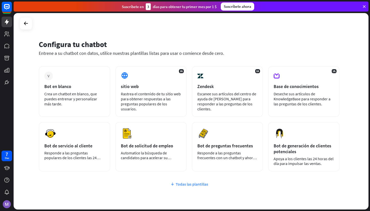
click at [199, 186] on div "Todas las plantillas" at bounding box center [189, 184] width 301 height 5
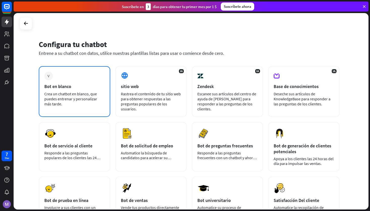
click at [84, 105] on div "Crea un chatbot en blanco, que puedes entrenar y personalizar más tarde." at bounding box center [74, 98] width 60 height 15
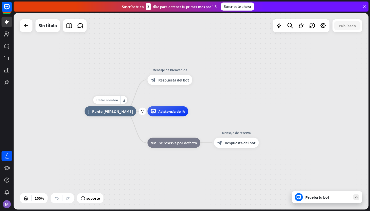
click at [106, 111] on span "Punto [PERSON_NAME]" at bounding box center [112, 111] width 41 height 5
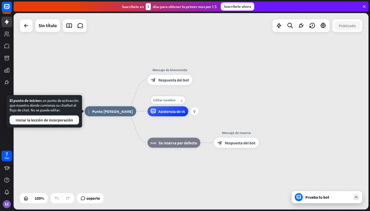
click at [166, 108] on div "Asistencia de IA" at bounding box center [167, 111] width 41 height 10
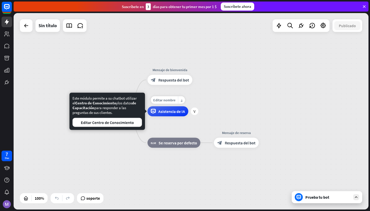
click at [161, 113] on span "Asistencia de IA" at bounding box center [171, 111] width 27 height 5
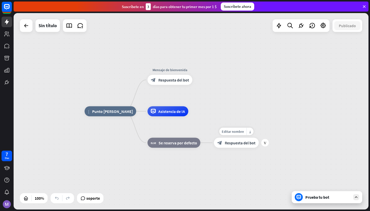
click at [233, 144] on span "Respuesta del bot" at bounding box center [240, 142] width 31 height 5
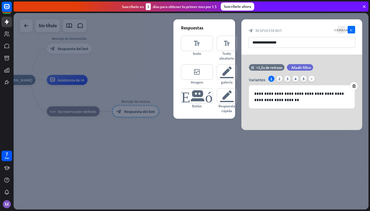
click at [198, 159] on div at bounding box center [191, 111] width 355 height 197
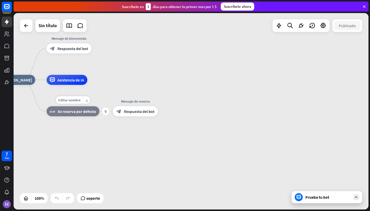
click at [72, 111] on span "Se reserva por defecto" at bounding box center [77, 111] width 38 height 5
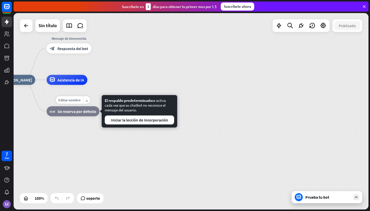
click at [70, 116] on div "Editar nombre más_horiz Ventaja block_fallback Se reserva por defecto" at bounding box center [73, 111] width 53 height 10
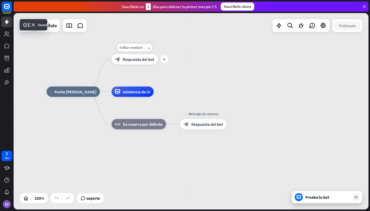
click at [131, 60] on span "Respuesta del bot" at bounding box center [139, 59] width 32 height 5
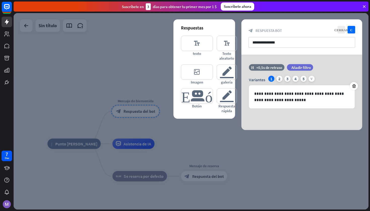
click at [224, 129] on div at bounding box center [191, 111] width 355 height 197
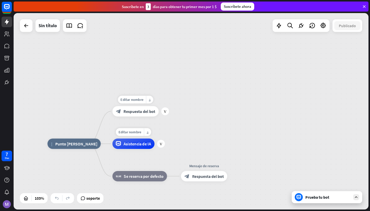
click at [138, 144] on span "Asistencia de IA" at bounding box center [137, 143] width 27 height 5
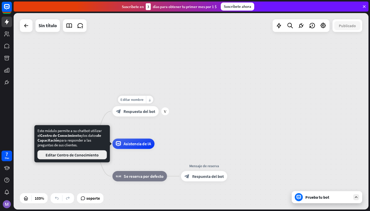
click at [90, 157] on button "Editar Centro de Conocimiento" at bounding box center [71, 154] width 69 height 9
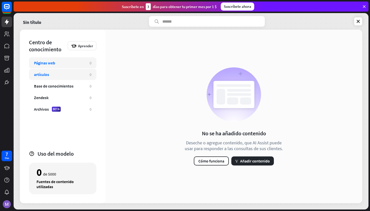
click at [71, 79] on div "artículos 0" at bounding box center [62, 74] width 67 height 11
click at [356, 21] on icon at bounding box center [358, 21] width 5 height 5
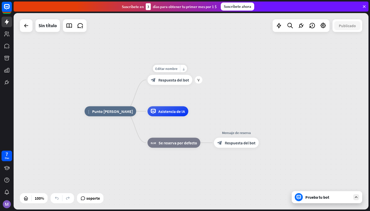
click at [177, 83] on div "block_bot_response Respuesta del bot" at bounding box center [169, 80] width 45 height 10
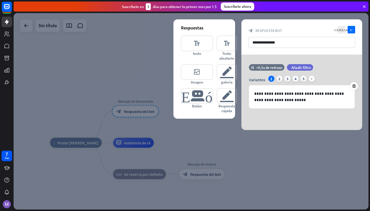
click at [214, 155] on div at bounding box center [191, 111] width 355 height 197
